Goal: Find specific page/section: Find specific page/section

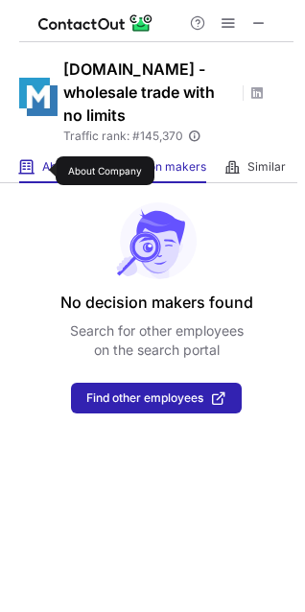
click at [43, 171] on span "About" at bounding box center [58, 166] width 32 height 15
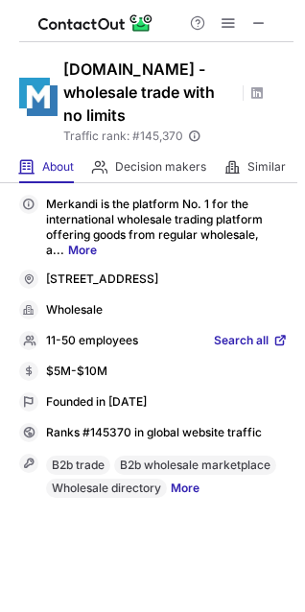
click at [105, 337] on p "11-50 employees" at bounding box center [92, 341] width 92 height 17
click at [228, 337] on span "Search all" at bounding box center [241, 341] width 55 height 17
click at [254, 23] on span at bounding box center [258, 22] width 15 height 15
